Goal: Transaction & Acquisition: Book appointment/travel/reservation

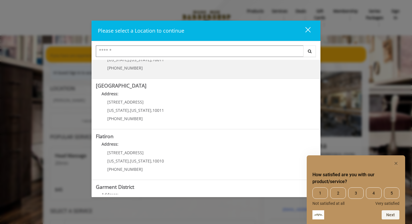
scroll to position [118, 0]
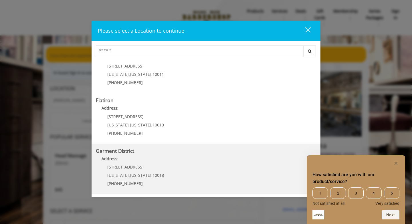
click at [193, 174] on District "Garment District Address: [STREET_ADDRESS][US_STATE][US_STATE] (212) 997-4247" at bounding box center [206, 169] width 221 height 42
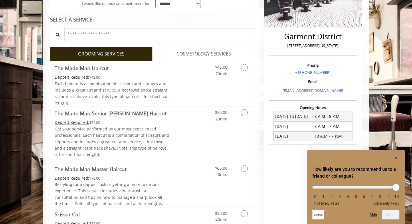
scroll to position [118, 0]
click at [241, 125] on div "$50.00 20min" at bounding box center [229, 133] width 51 height 55
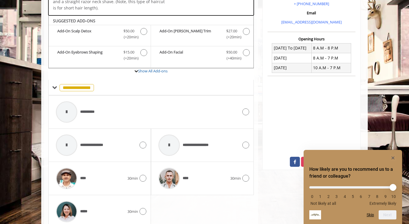
scroll to position [201, 0]
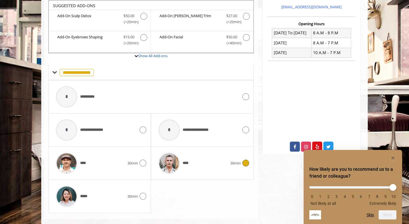
click at [219, 165] on div "****" at bounding box center [193, 163] width 74 height 27
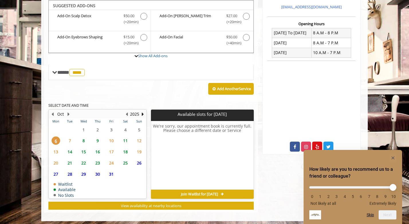
click at [84, 140] on span "8" at bounding box center [83, 141] width 9 height 8
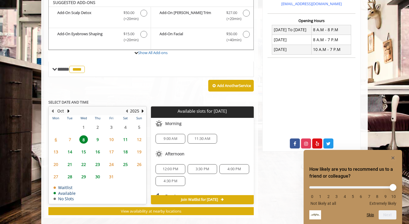
scroll to position [201, 0]
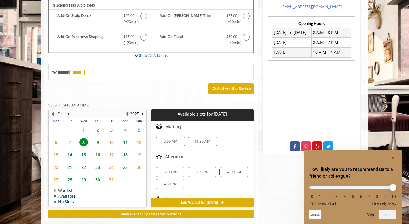
click at [97, 141] on span "9" at bounding box center [97, 142] width 9 height 8
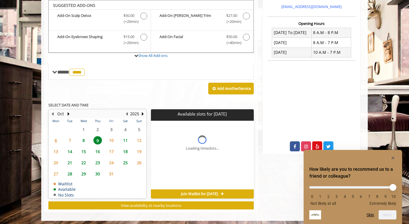
scroll to position [204, 0]
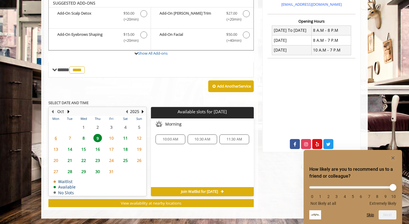
click at [84, 139] on span "8" at bounding box center [83, 138] width 9 height 8
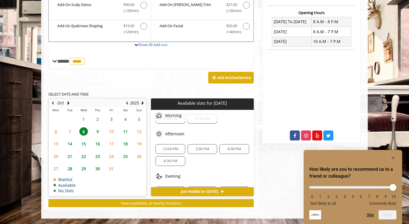
scroll to position [0, 0]
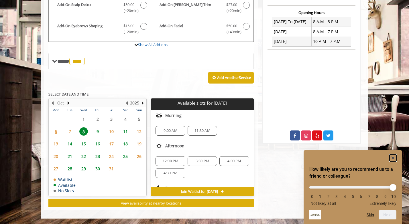
click at [393, 158] on rect "Hide survey" at bounding box center [393, 158] width 7 height 7
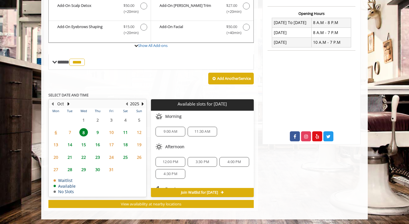
scroll to position [212, 0]
